Goal: Task Accomplishment & Management: Use online tool/utility

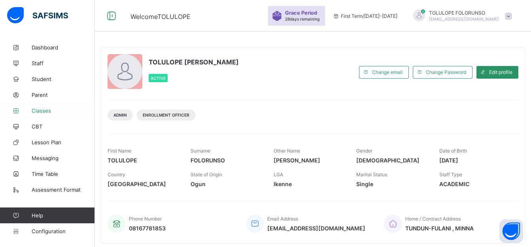
click at [54, 107] on link "Classes" at bounding box center [47, 111] width 95 height 16
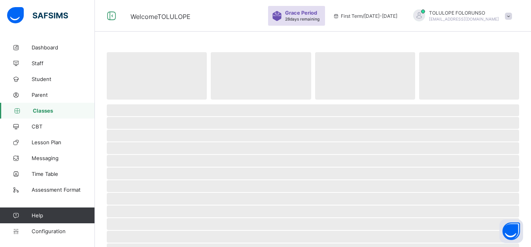
drag, startPoint x: 55, startPoint y: 77, endPoint x: 171, endPoint y: 37, distance: 123.0
click at [55, 78] on span "Student" at bounding box center [63, 79] width 63 height 6
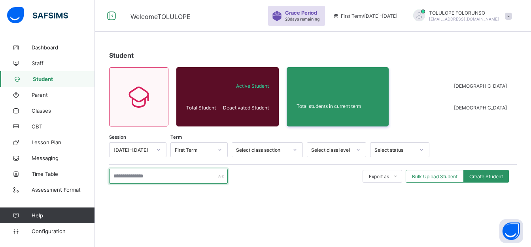
click at [136, 178] on input "text" at bounding box center [168, 176] width 119 height 15
paste input "****"
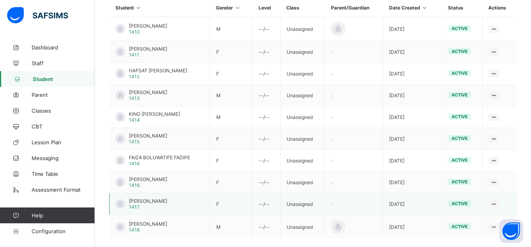
scroll to position [237, 0]
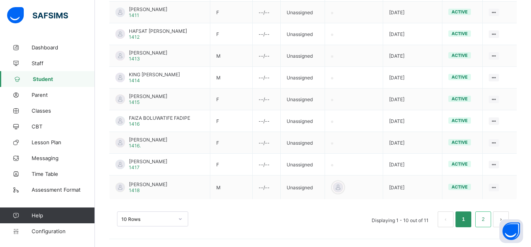
click at [485, 219] on li "2" at bounding box center [484, 220] width 16 height 16
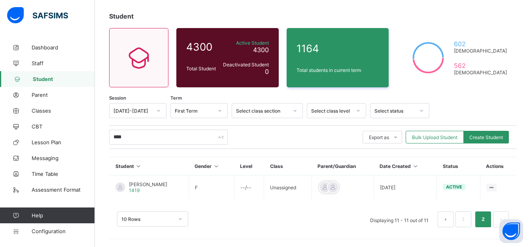
scroll to position [39, 0]
drag, startPoint x: 173, startPoint y: 138, endPoint x: 22, endPoint y: 143, distance: 151.2
click at [22, 143] on div "Welcome [PERSON_NAME] Period 28 days remaining First Term / [DATE]-[DATE] [PERS…" at bounding box center [265, 104] width 531 height 286
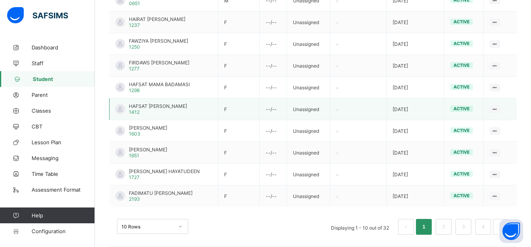
scroll to position [233, 0]
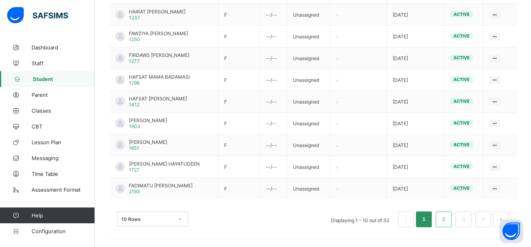
type input "*****"
click at [447, 219] on link "2" at bounding box center [444, 219] width 8 height 10
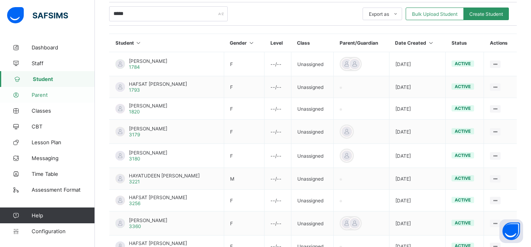
scroll to position [154, 0]
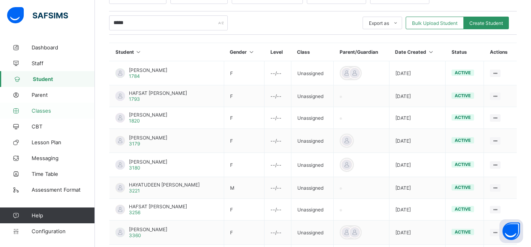
click at [55, 112] on span "Classes" at bounding box center [63, 111] width 63 height 6
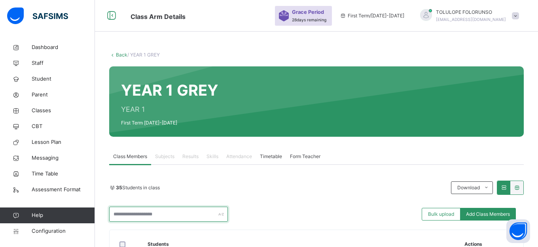
click at [165, 213] on input "text" at bounding box center [168, 214] width 119 height 15
paste input "****"
type input "****"
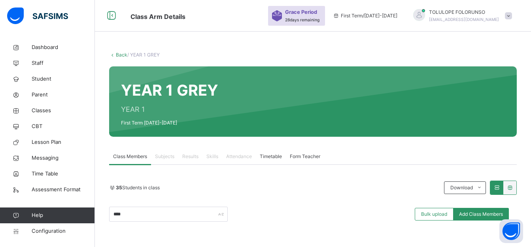
click at [117, 53] on link "Back" at bounding box center [121, 55] width 11 height 6
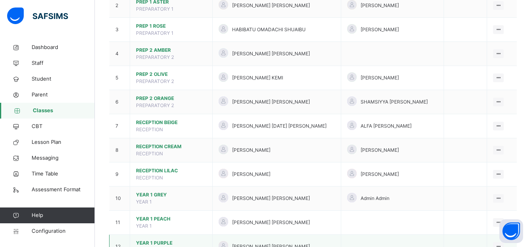
scroll to position [198, 0]
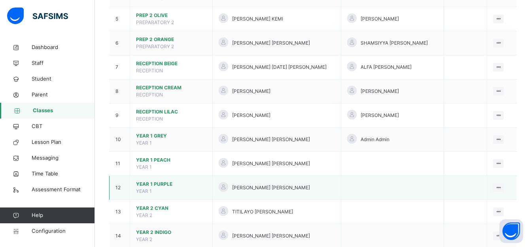
click at [156, 181] on span "YEAR 1 PURPLE" at bounding box center [171, 184] width 70 height 7
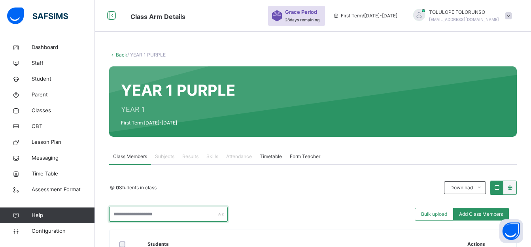
click at [131, 214] on input "text" at bounding box center [168, 214] width 119 height 15
paste input "****"
type input "****"
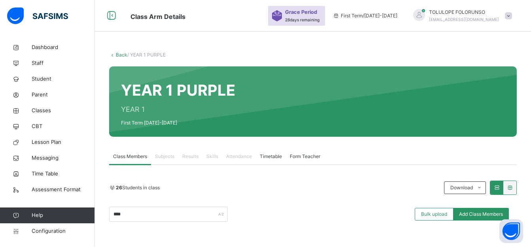
click at [120, 55] on link "Back" at bounding box center [121, 55] width 11 height 6
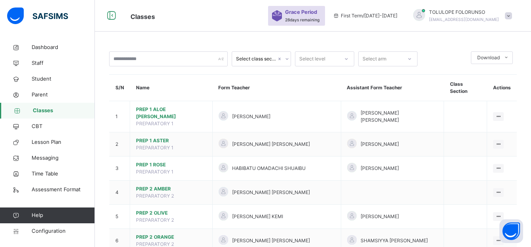
scroll to position [198, 0]
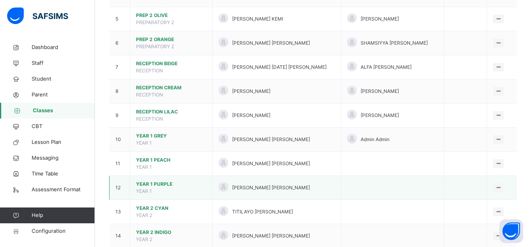
click at [159, 181] on span "YEAR 1 PURPLE" at bounding box center [171, 184] width 70 height 7
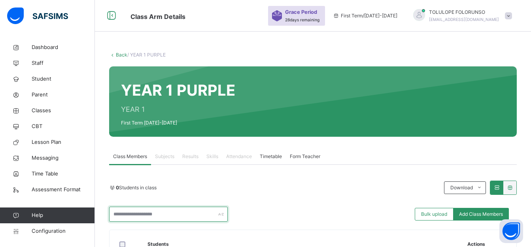
click at [171, 214] on input "text" at bounding box center [168, 214] width 119 height 15
paste input "****"
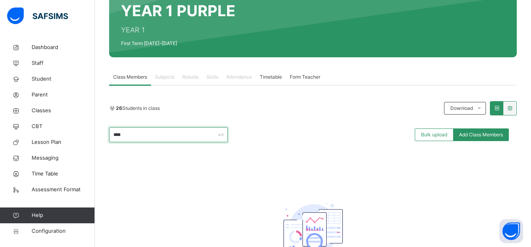
scroll to position [79, 0]
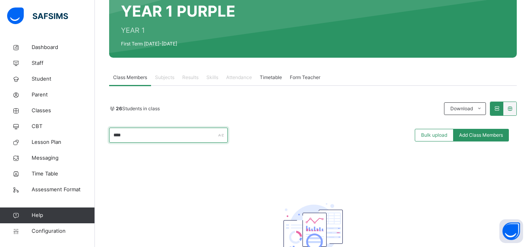
type input "****"
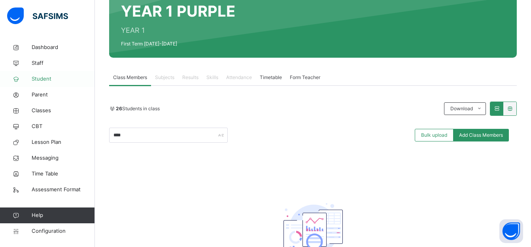
click at [39, 81] on span "Student" at bounding box center [63, 79] width 63 height 8
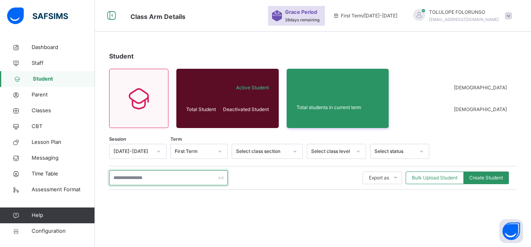
click at [143, 178] on input "text" at bounding box center [168, 178] width 119 height 15
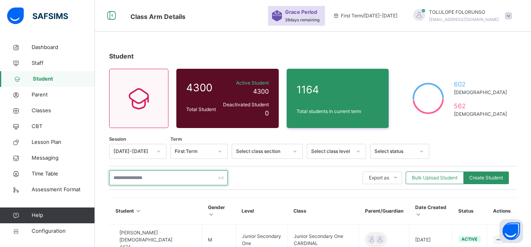
paste input "**********"
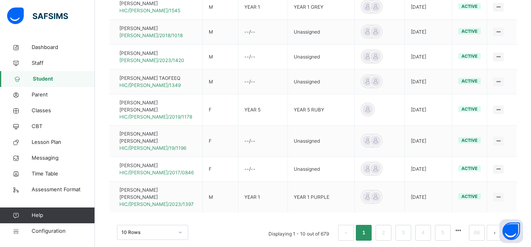
scroll to position [281, 0]
type input "**********"
click at [387, 227] on link "2" at bounding box center [384, 232] width 8 height 10
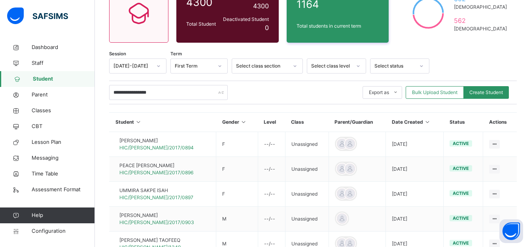
scroll to position [68, 0]
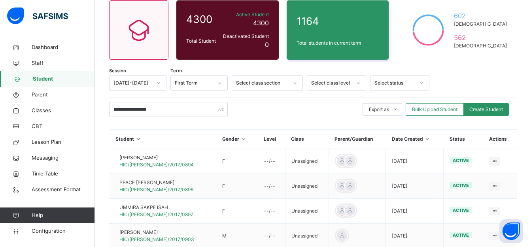
click at [266, 86] on div "Select class section" at bounding box center [262, 83] width 52 height 7
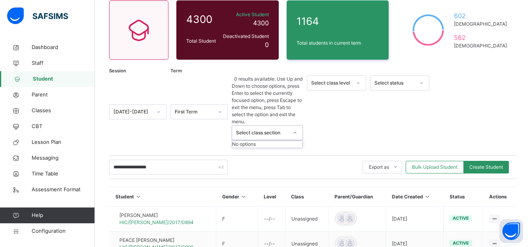
click at [266, 129] on div "Select class section" at bounding box center [262, 132] width 52 height 7
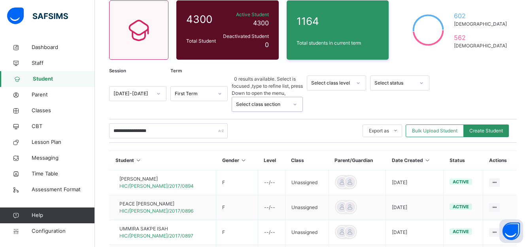
click at [343, 82] on div "Select class level" at bounding box center [331, 83] width 40 height 7
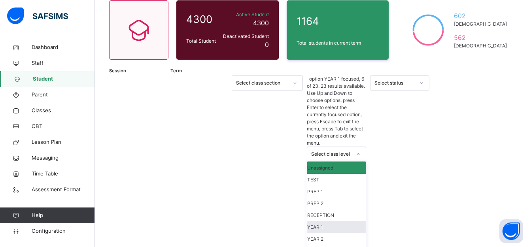
click at [333, 222] on div "YEAR 1" at bounding box center [336, 228] width 59 height 12
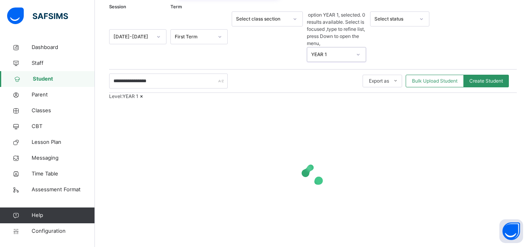
scroll to position [53, 0]
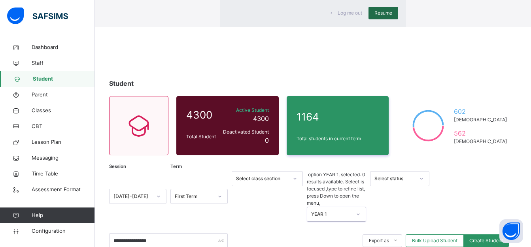
click at [375, 17] on span "Resume" at bounding box center [384, 12] width 18 height 7
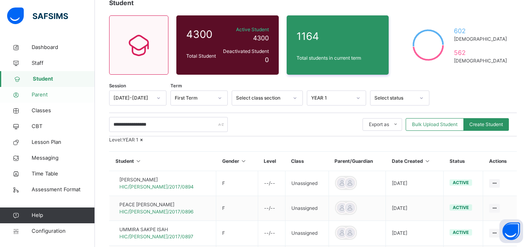
click at [63, 96] on span "Parent" at bounding box center [63, 95] width 63 height 8
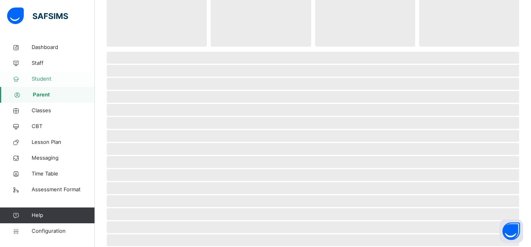
click at [66, 81] on span "Student" at bounding box center [63, 79] width 63 height 8
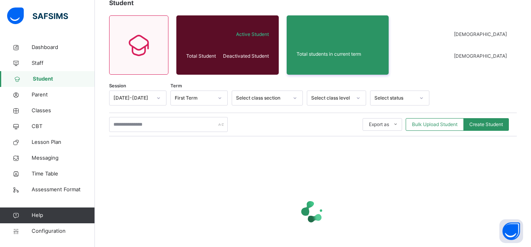
click at [45, 76] on span "Student" at bounding box center [64, 79] width 62 height 8
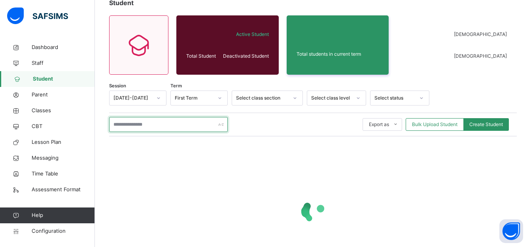
drag, startPoint x: 165, startPoint y: 125, endPoint x: 162, endPoint y: 118, distance: 7.3
click at [165, 125] on input "text" at bounding box center [168, 124] width 119 height 15
type input "****"
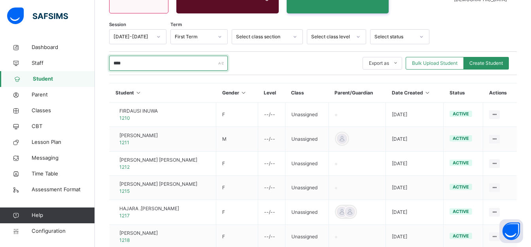
scroll to position [78, 0]
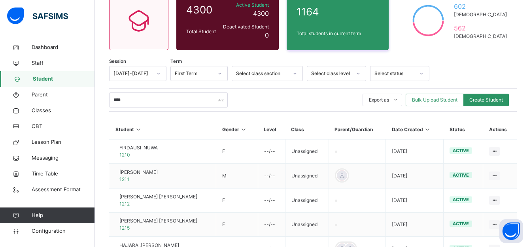
click at [144, 74] on div "[DATE]-[DATE]" at bounding box center [133, 73] width 38 height 7
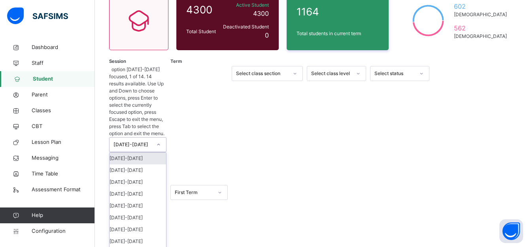
click at [144, 141] on div "[DATE]-[DATE]" at bounding box center [133, 144] width 38 height 7
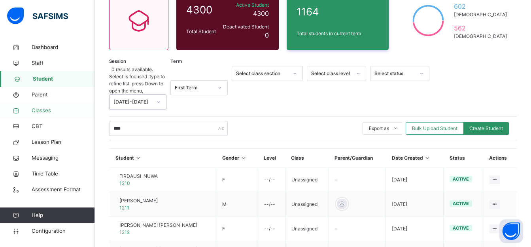
click at [42, 110] on span "Classes" at bounding box center [63, 111] width 63 height 8
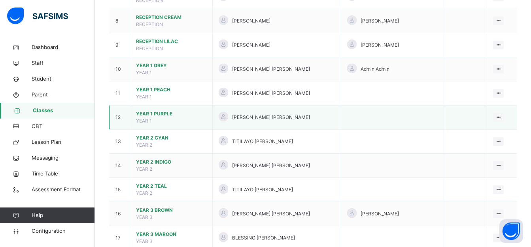
scroll to position [317, 0]
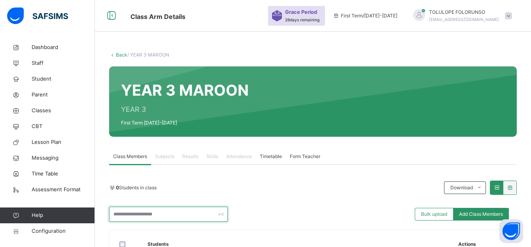
click at [138, 211] on input "text" at bounding box center [168, 214] width 119 height 15
click at [49, 67] on link "Staff" at bounding box center [47, 63] width 95 height 16
click at [50, 76] on span "Student" at bounding box center [63, 79] width 63 height 8
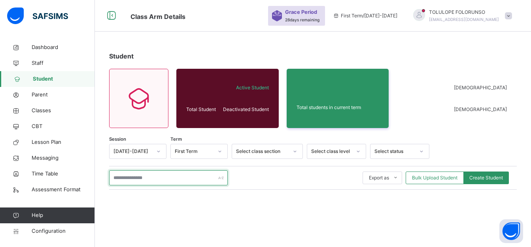
click at [141, 177] on input "text" at bounding box center [168, 178] width 119 height 15
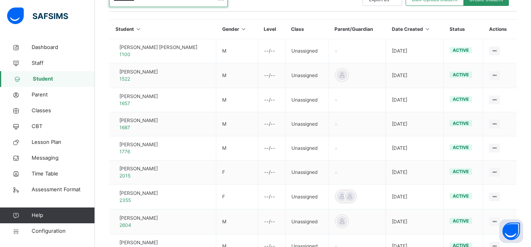
scroll to position [103, 0]
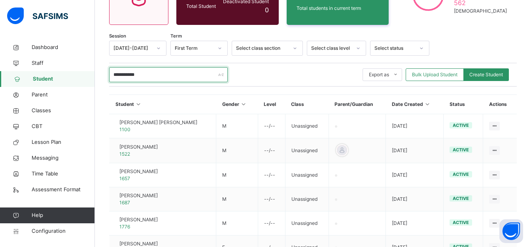
click at [160, 79] on input "**********" at bounding box center [168, 74] width 119 height 15
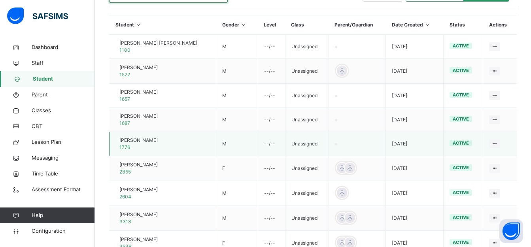
scroll to position [262, 0]
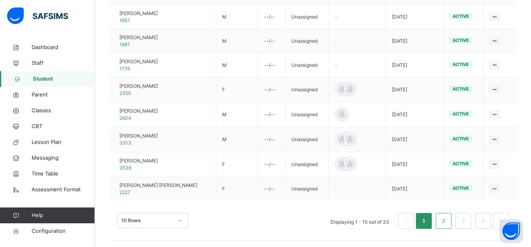
type input "**********"
click at [447, 217] on link "2" at bounding box center [444, 221] width 8 height 10
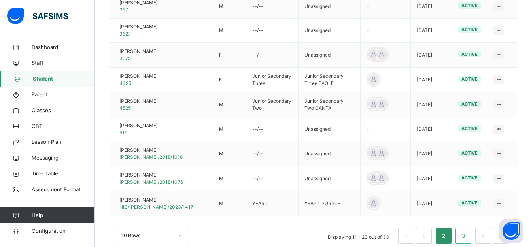
click at [464, 235] on li "3" at bounding box center [464, 236] width 16 height 16
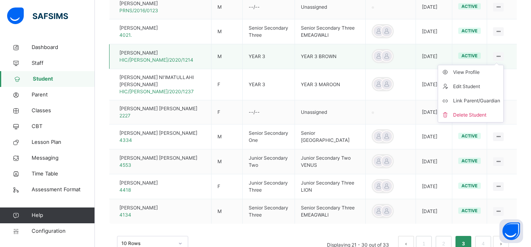
click at [504, 65] on ul "View Profile Edit Student Link Parent/Guardian Delete Student" at bounding box center [471, 94] width 66 height 58
click at [167, 50] on span "[PERSON_NAME]" at bounding box center [156, 52] width 74 height 7
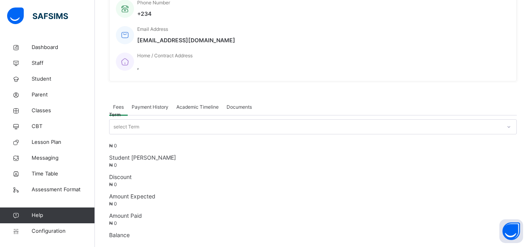
scroll to position [262, 0]
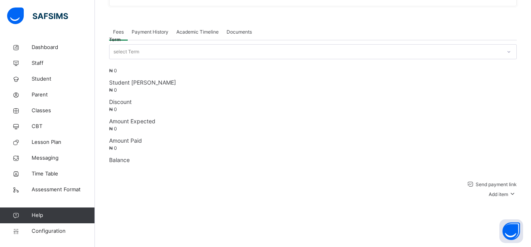
click at [51, 109] on span "Classes" at bounding box center [63, 111] width 63 height 8
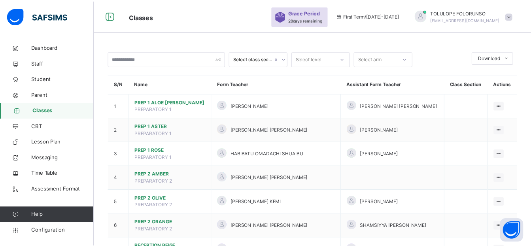
scroll to position [317, 0]
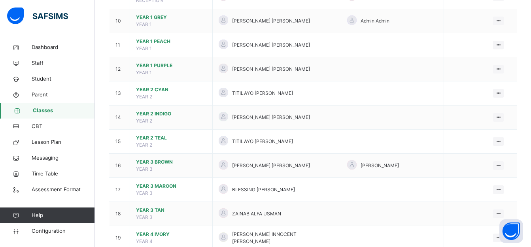
click at [157, 183] on span "YEAR 3 MAROON" at bounding box center [171, 186] width 70 height 7
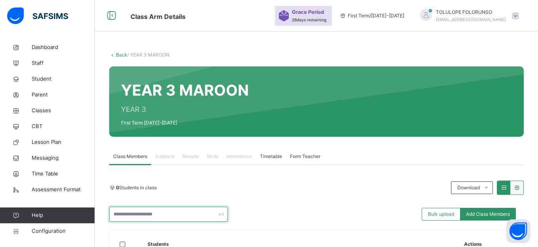
click at [165, 214] on input "text" at bounding box center [168, 214] width 119 height 15
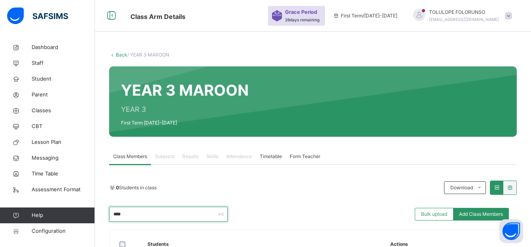
type input "****"
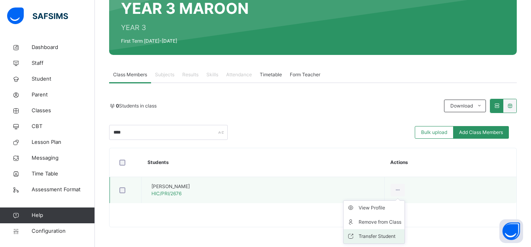
click at [397, 236] on div "Transfer Student" at bounding box center [380, 237] width 43 height 8
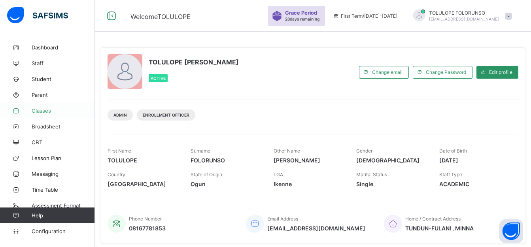
click at [53, 113] on span "Classes" at bounding box center [63, 111] width 63 height 6
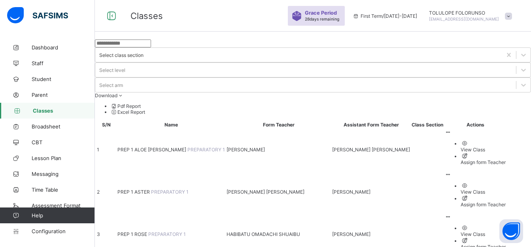
scroll to position [198, 0]
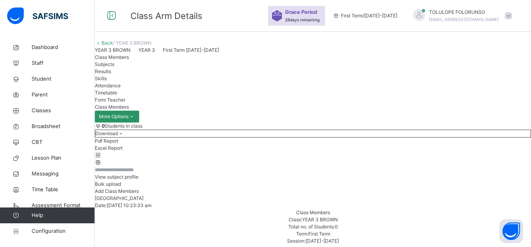
click at [142, 174] on input "text" at bounding box center [118, 170] width 47 height 7
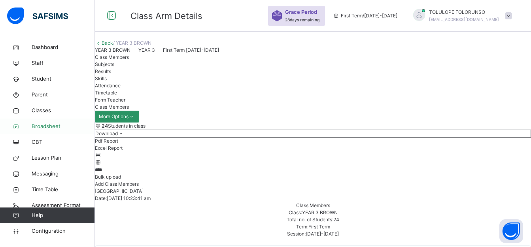
drag, startPoint x: 129, startPoint y: 133, endPoint x: 52, endPoint y: 134, distance: 76.8
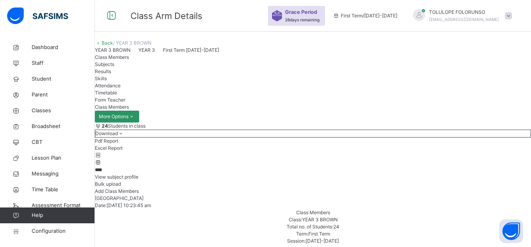
type input "****"
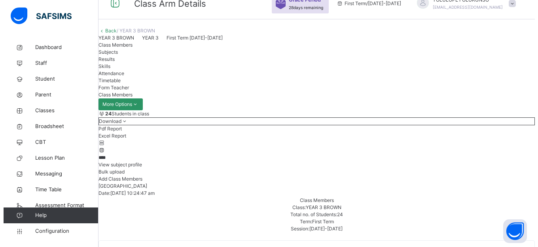
scroll to position [0, 0]
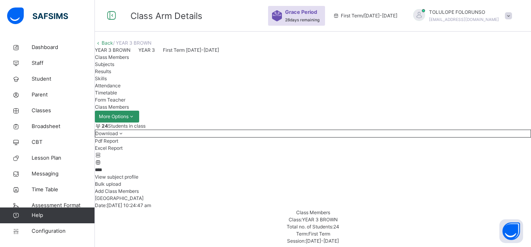
click at [113, 46] on link "Back" at bounding box center [107, 43] width 11 height 6
